Goal: Transaction & Acquisition: Purchase product/service

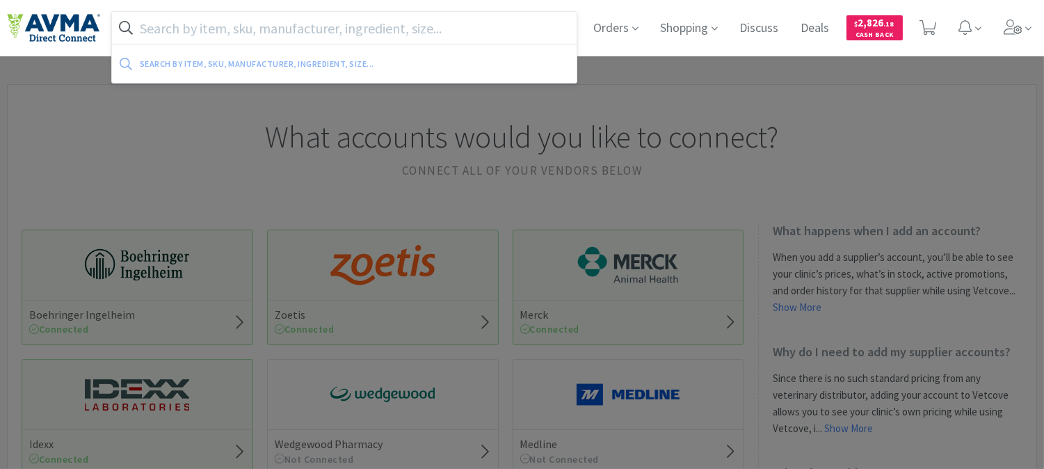
click at [445, 29] on input "text" at bounding box center [344, 28] width 465 height 32
paste input "083026"
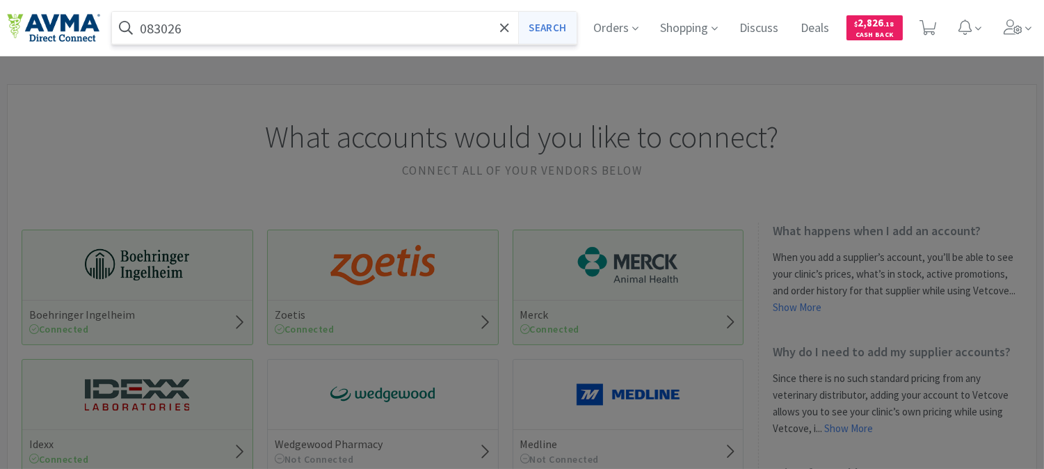
type input "083026"
click at [559, 32] on button "Search" at bounding box center [547, 28] width 58 height 32
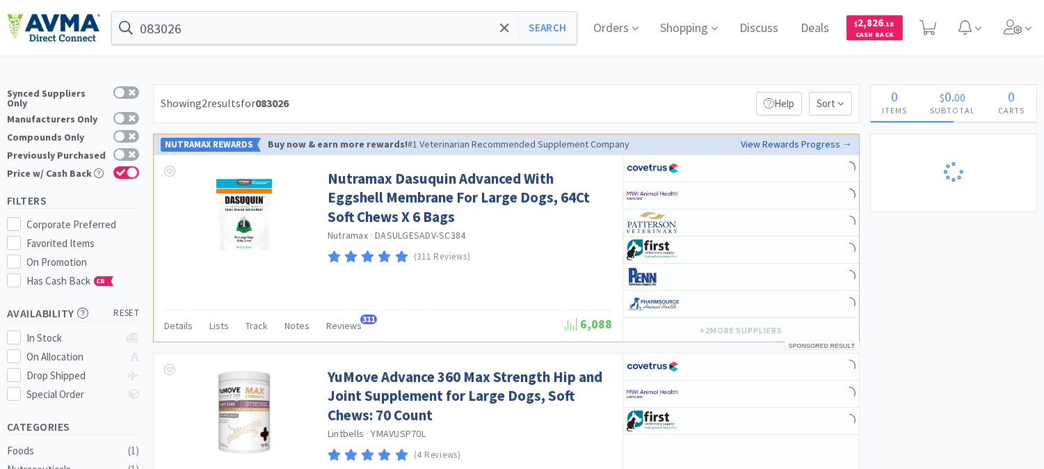
select select "10"
select select "1"
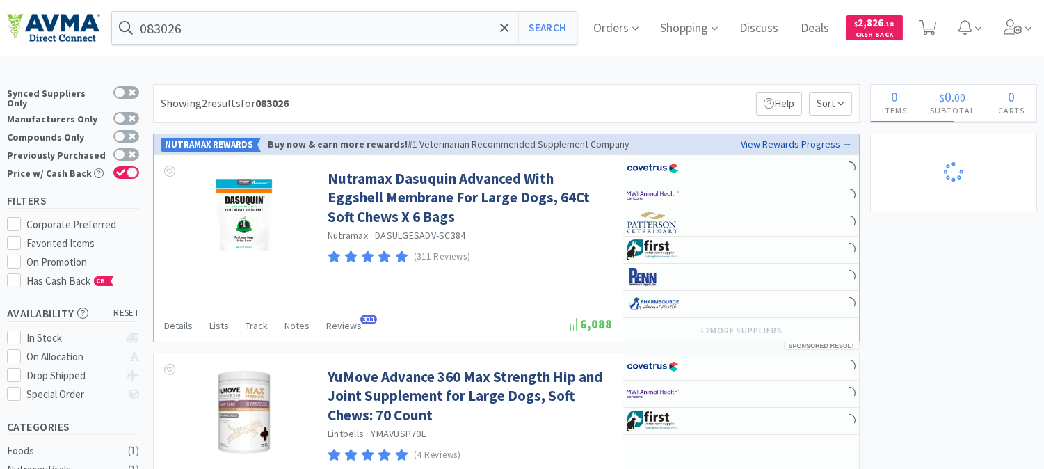
select select "1"
select select "4"
select select "1"
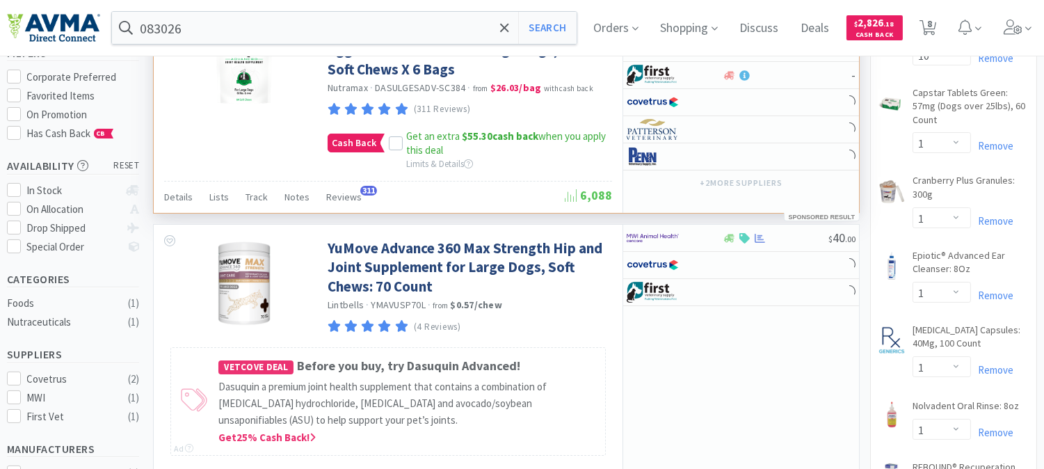
select select "1"
select select "3"
select select "1"
select select "2"
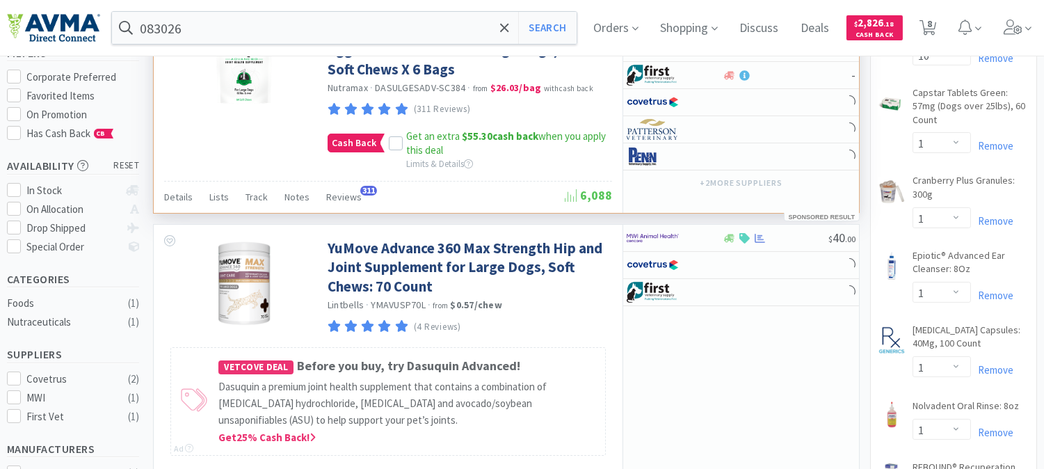
select select "1"
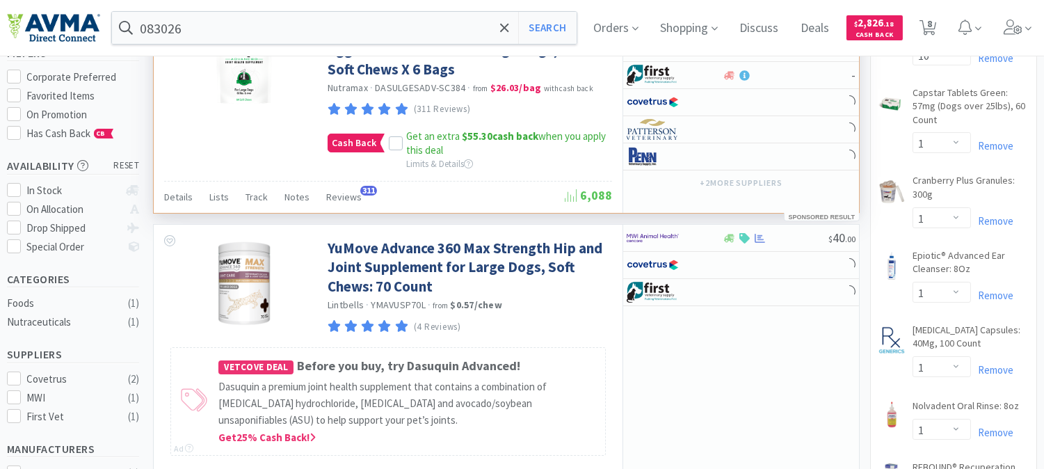
select select "1"
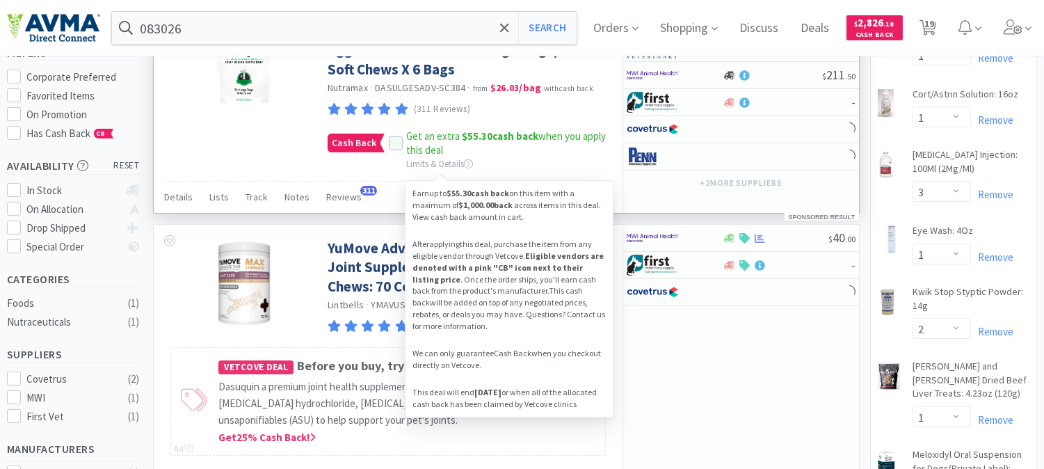
scroll to position [154, 0]
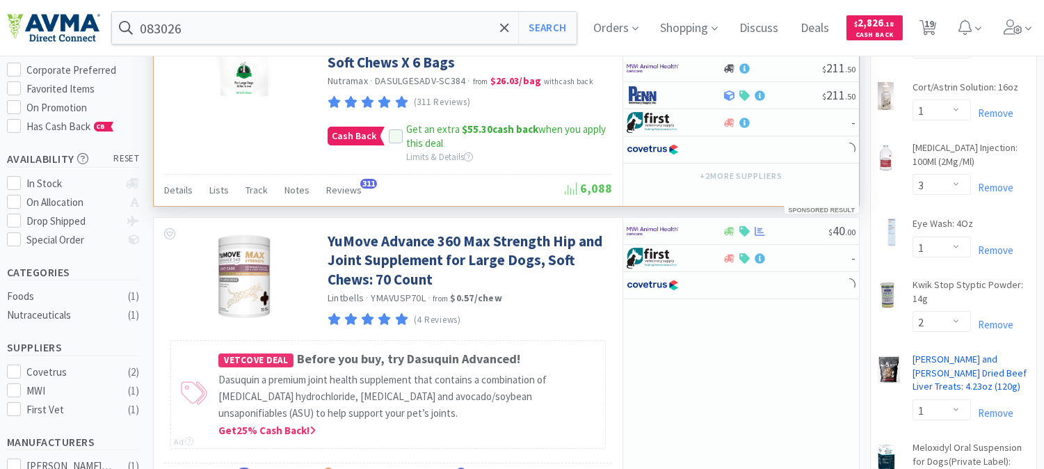
select select "3"
select select "1"
select select "12"
select select "2"
select select "1"
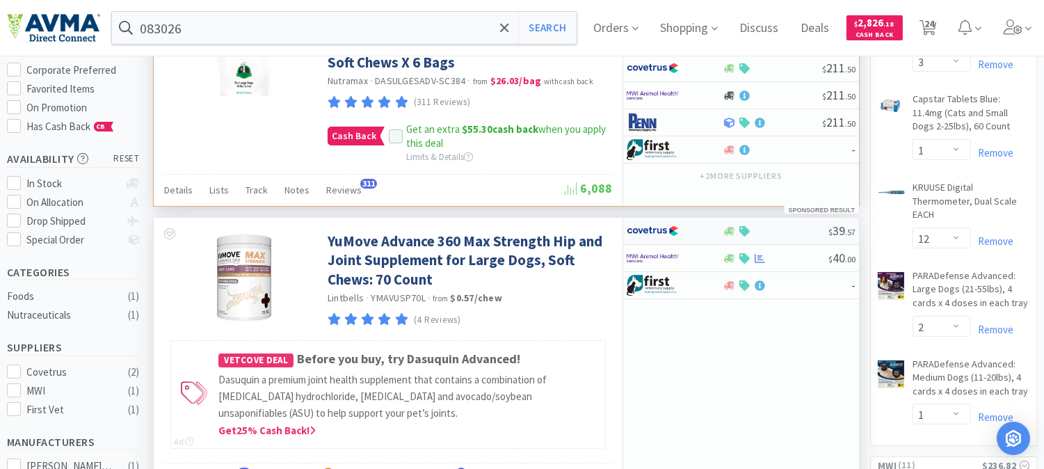
click at [647, 234] on img at bounding box center [653, 231] width 52 height 21
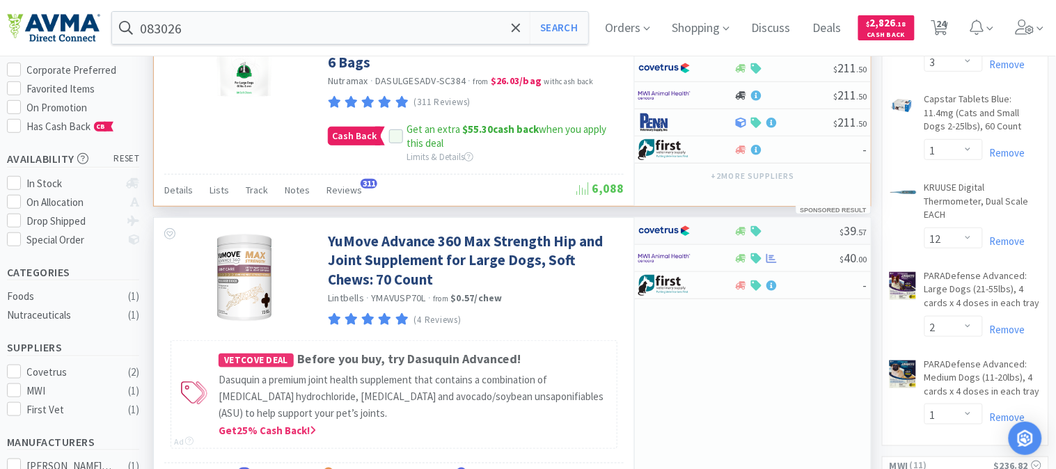
select select "1"
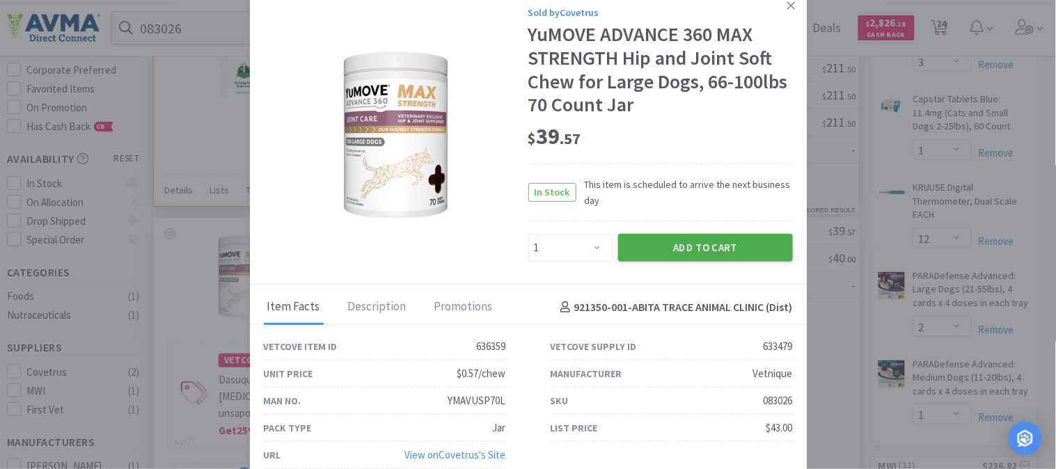
click at [669, 240] on button "Add to Cart" at bounding box center [705, 248] width 175 height 28
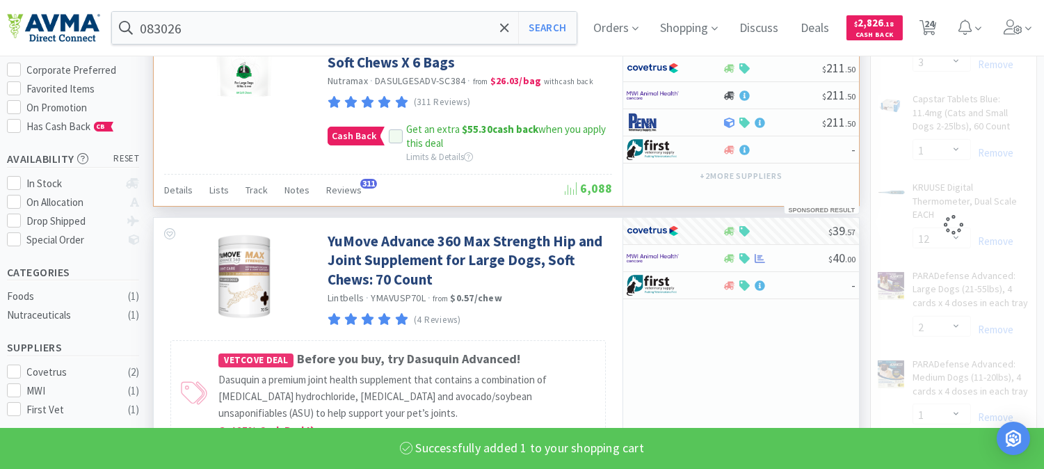
select select "1"
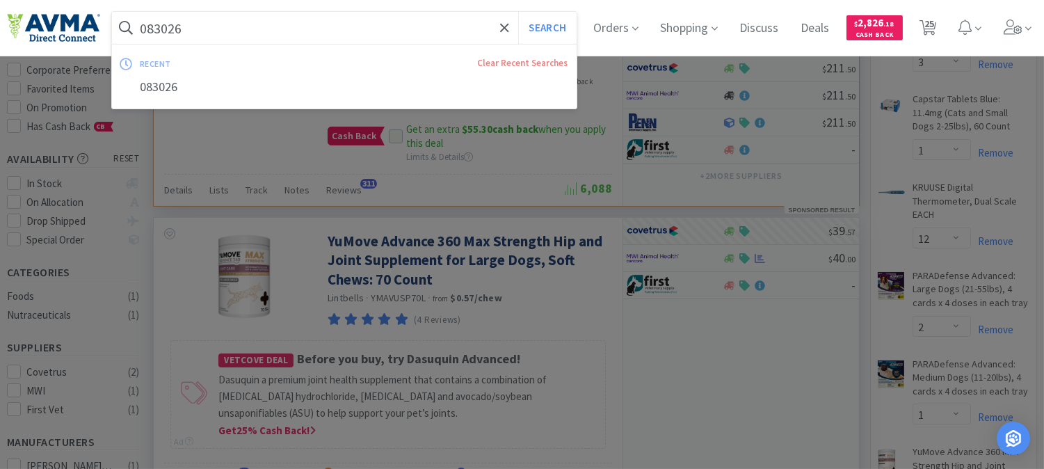
click at [317, 37] on input "083026" at bounding box center [344, 28] width 465 height 32
type input "hydra care"
click at [518, 12] on button "Search" at bounding box center [547, 28] width 58 height 32
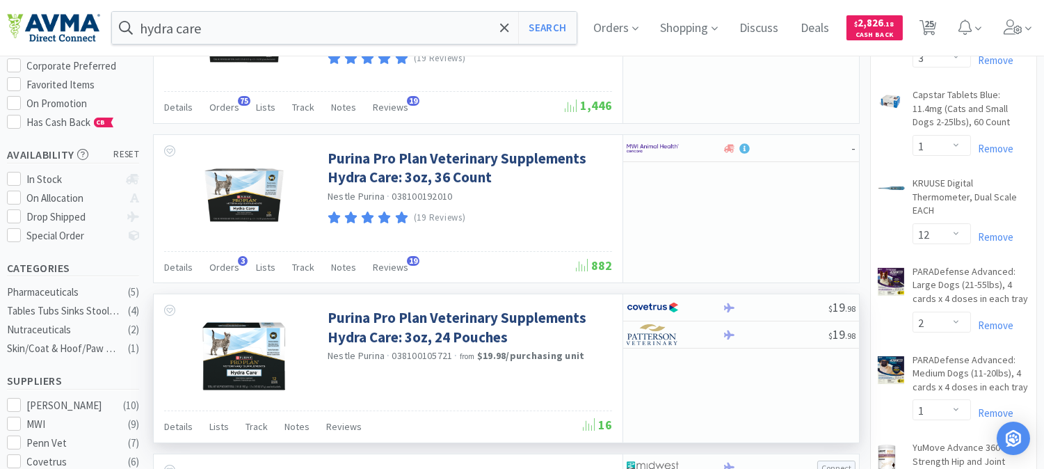
scroll to position [154, 0]
